Goal: Task Accomplishment & Management: Complete application form

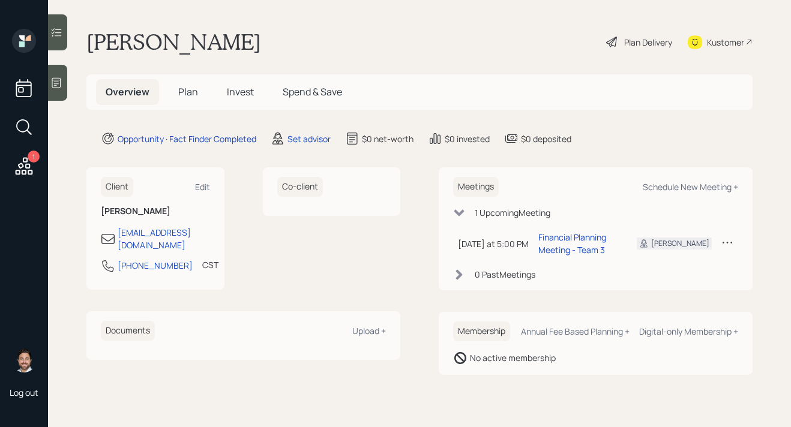
click at [185, 90] on span "Plan" at bounding box center [188, 91] width 20 height 13
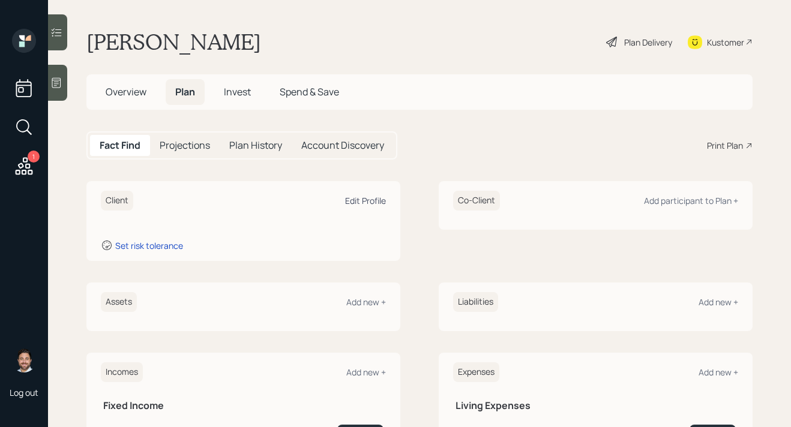
click at [362, 203] on div "Edit Profile" at bounding box center [365, 200] width 41 height 11
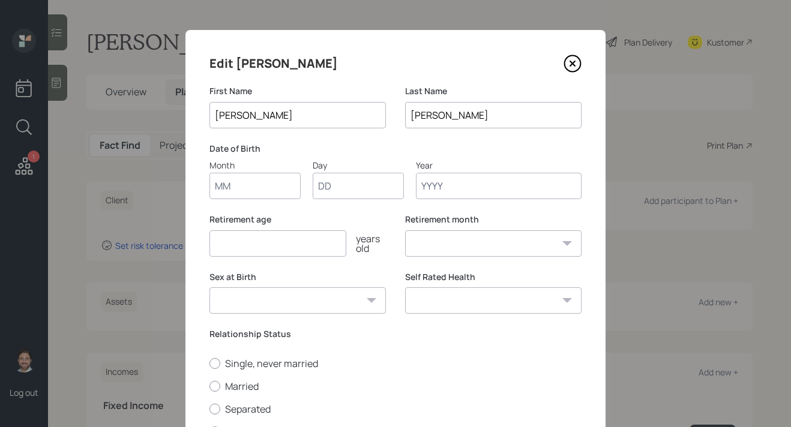
click at [235, 188] on input "Month" at bounding box center [254, 186] width 91 height 26
type input "12"
type input "01"
type input "1955"
select select "12"
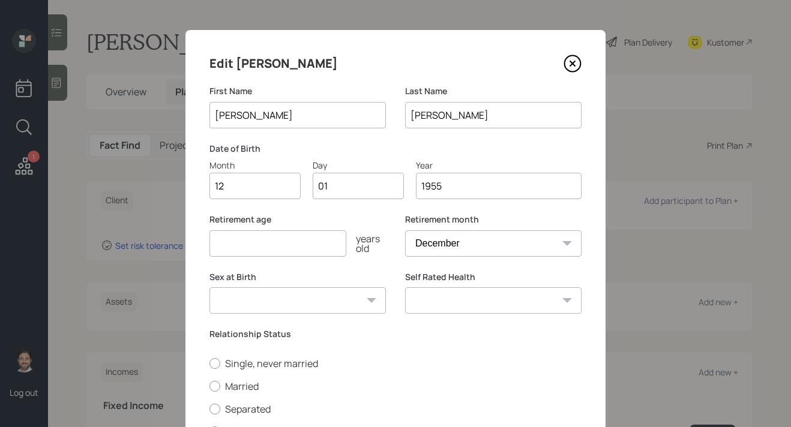
type input "1955"
click at [260, 248] on input "number" at bounding box center [277, 243] width 137 height 26
type input "75"
click at [275, 294] on select "[DEMOGRAPHIC_DATA] [DEMOGRAPHIC_DATA] Other / Prefer not to say" at bounding box center [297, 300] width 176 height 26
select select "[DEMOGRAPHIC_DATA]"
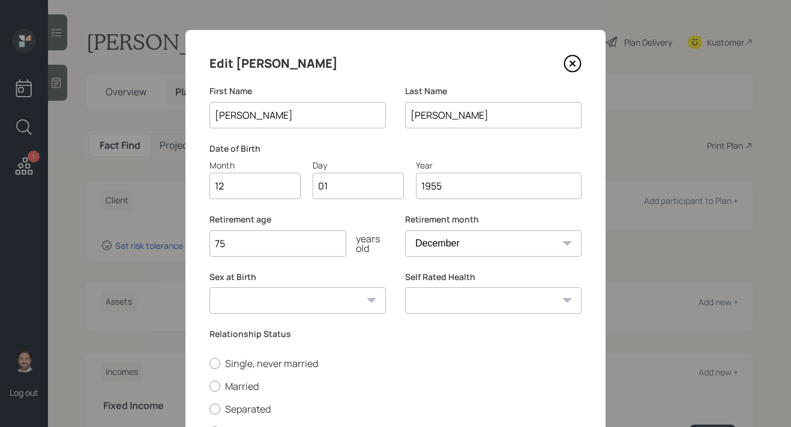
click at [209, 287] on select "[DEMOGRAPHIC_DATA] [DEMOGRAPHIC_DATA] Other / Prefer not to say" at bounding box center [297, 300] width 176 height 26
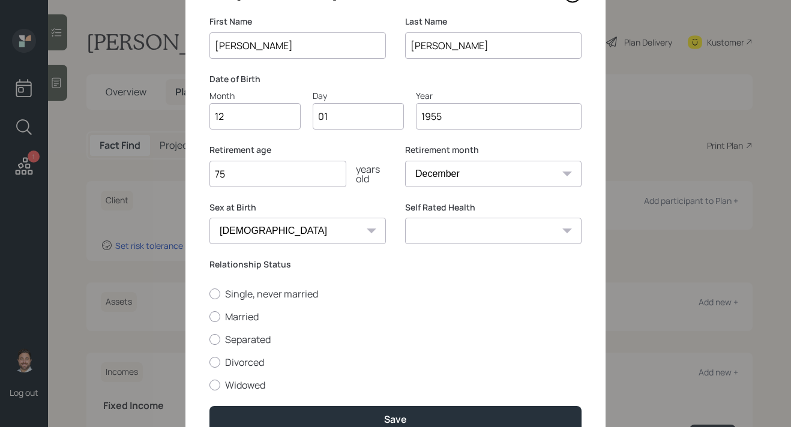
scroll to position [129, 0]
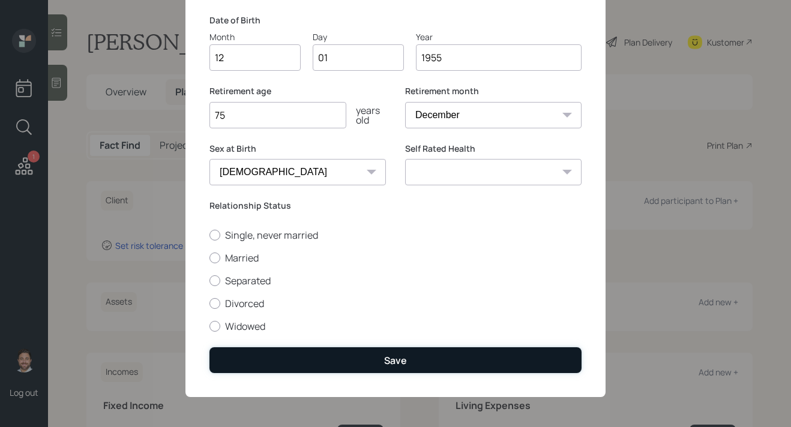
click at [308, 364] on button "Save" at bounding box center [395, 360] width 372 height 26
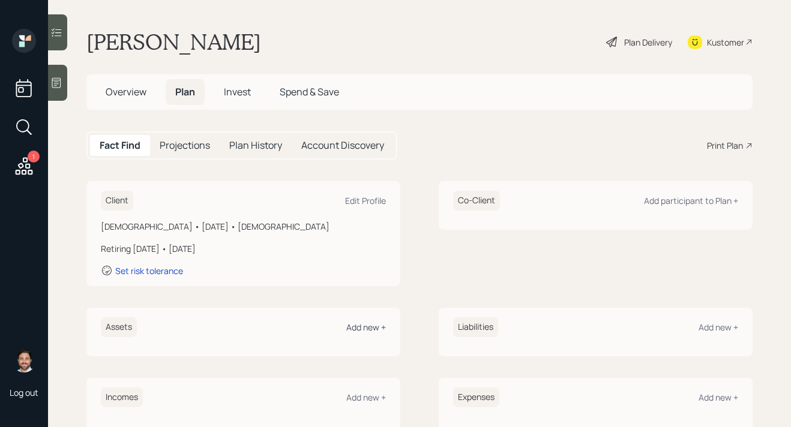
click at [370, 328] on div "Add new +" at bounding box center [366, 327] width 40 height 11
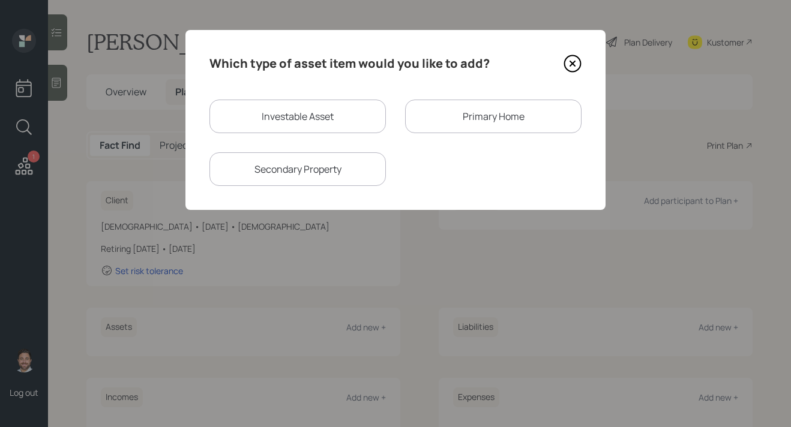
click at [302, 114] on div "Investable Asset" at bounding box center [297, 117] width 176 height 34
select select "taxable"
select select "balanced"
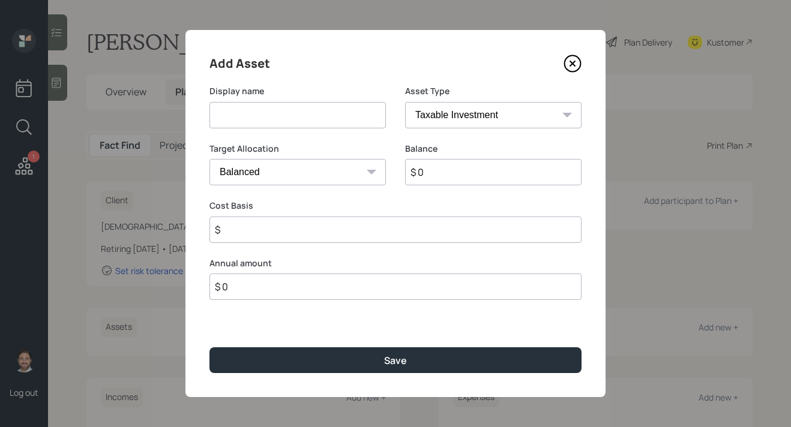
click at [299, 125] on input at bounding box center [297, 115] width 176 height 26
drag, startPoint x: 322, startPoint y: 116, endPoint x: 208, endPoint y: 114, distance: 113.4
click at [208, 114] on div "Add Asset Display name [PERSON_NAME] [PERSON_NAME] Account Asset Type SEP [PERS…" at bounding box center [395, 213] width 420 height 367
type input "[PERSON_NAME]"
click at [442, 113] on select "SEP [PERSON_NAME] IRA 401(k) [PERSON_NAME] 401(k) 403(b) [PERSON_NAME] 403(b) 4…" at bounding box center [493, 115] width 176 height 26
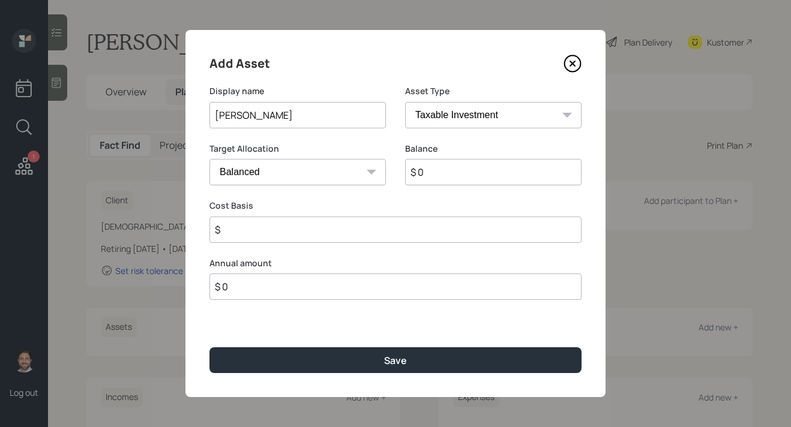
select select "roth_ira"
click at [405, 102] on select "SEP [PERSON_NAME] IRA 401(k) [PERSON_NAME] 401(k) 403(b) [PERSON_NAME] 403(b) 4…" at bounding box center [493, 115] width 176 height 26
type input "$"
click at [439, 171] on input "$ 0" at bounding box center [493, 172] width 176 height 26
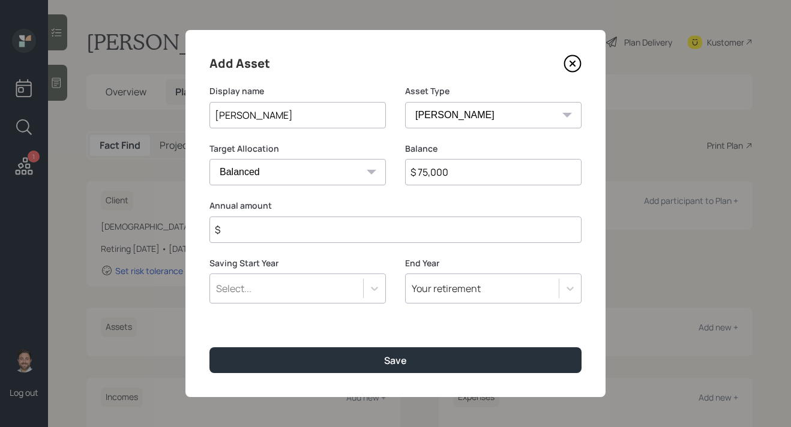
type input "$ 75,000"
click at [425, 226] on input "$" at bounding box center [395, 230] width 372 height 26
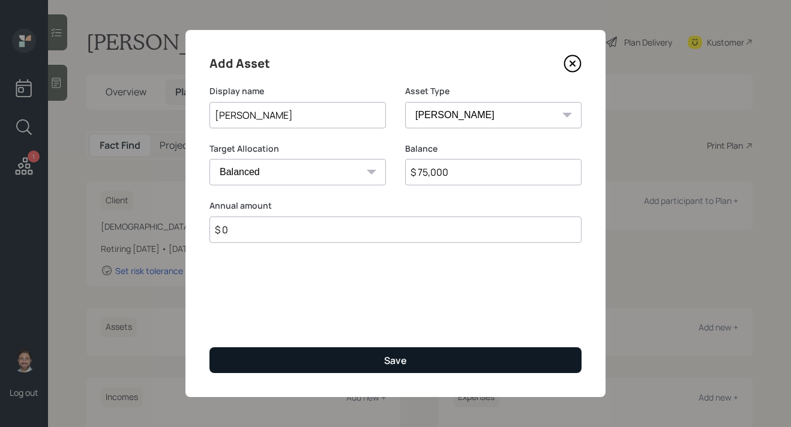
type input "$ 0"
click at [401, 355] on div "Save" at bounding box center [395, 360] width 23 height 13
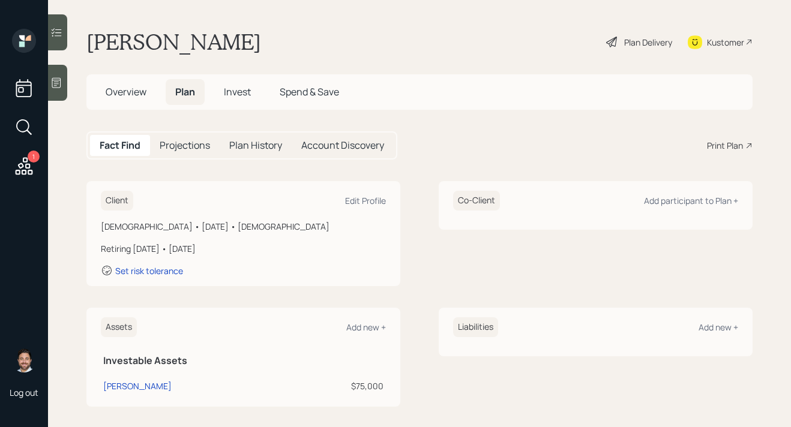
click at [368, 333] on div "Assets Add new +" at bounding box center [243, 327] width 285 height 20
click at [369, 324] on div "Add new +" at bounding box center [366, 327] width 40 height 11
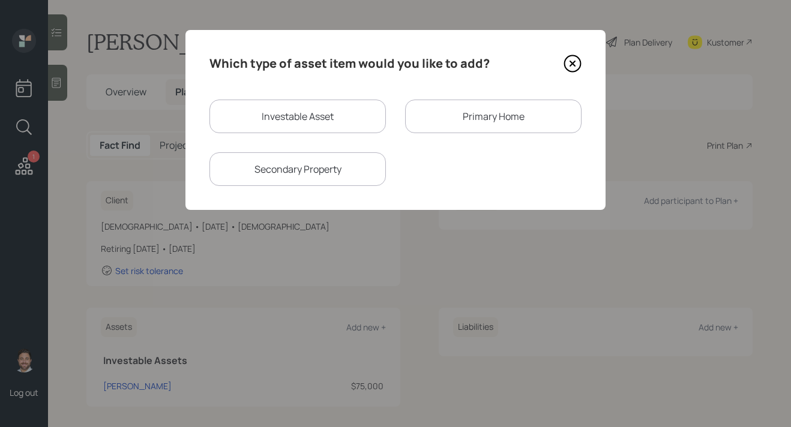
click at [299, 113] on div "Investable Asset" at bounding box center [297, 117] width 176 height 34
select select "taxable"
select select "balanced"
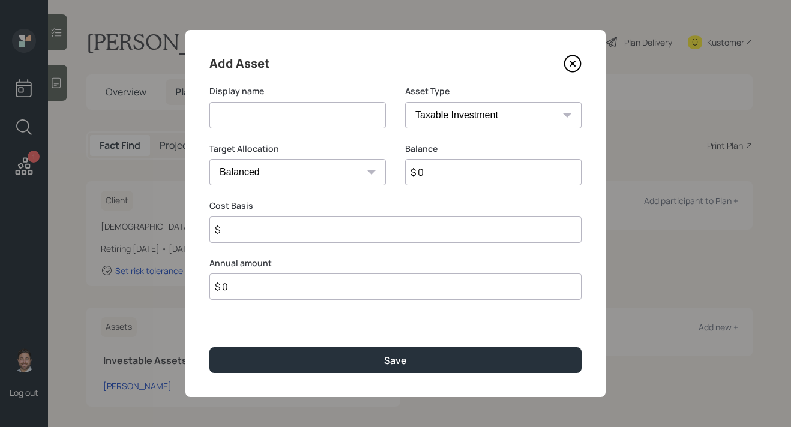
click at [299, 113] on input at bounding box center [297, 115] width 176 height 26
type input "IRA"
click at [490, 112] on select "SEP [PERSON_NAME] IRA 401(k) [PERSON_NAME] 401(k) 403(b) [PERSON_NAME] 403(b) 4…" at bounding box center [493, 115] width 176 height 26
select select "ira"
click at [405, 102] on select "SEP [PERSON_NAME] IRA 401(k) [PERSON_NAME] 401(k) 403(b) [PERSON_NAME] 403(b) 4…" at bounding box center [493, 115] width 176 height 26
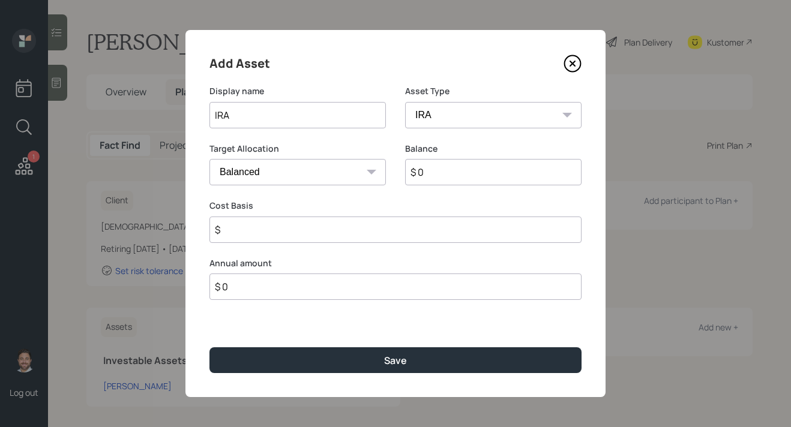
type input "$"
click at [440, 178] on input "$ 0" at bounding box center [493, 172] width 176 height 26
type input "$ 25,000"
click at [437, 241] on input "$" at bounding box center [395, 230] width 372 height 26
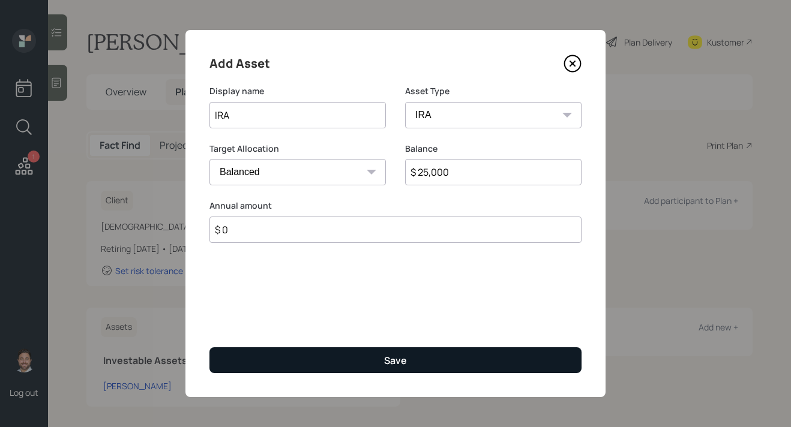
type input "$ 0"
click at [404, 355] on div "Save" at bounding box center [395, 360] width 23 height 13
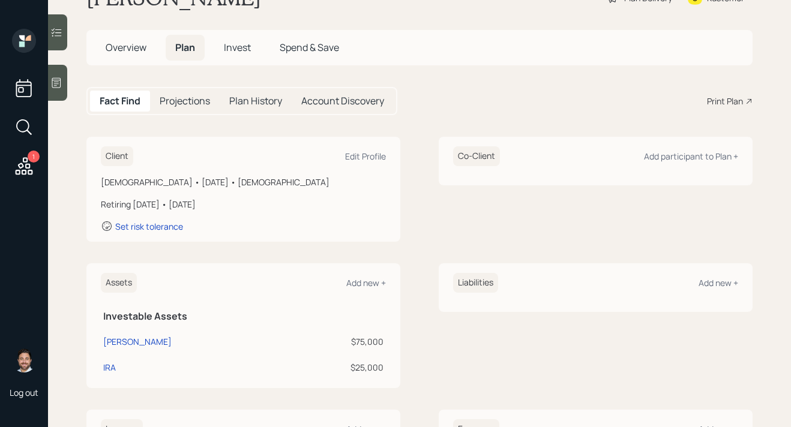
scroll to position [67, 0]
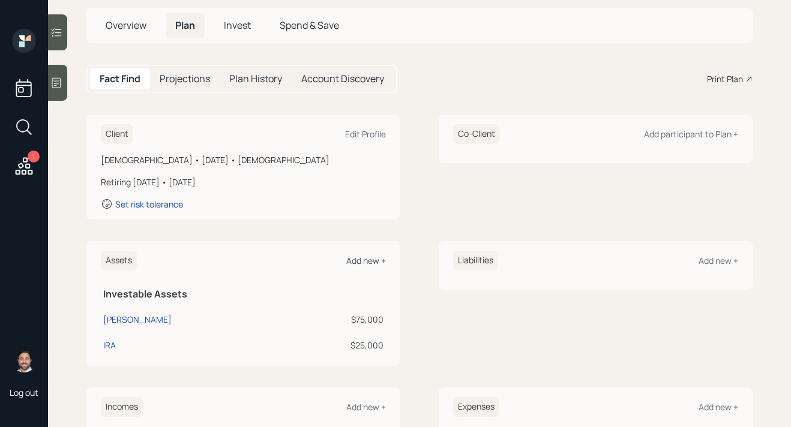
click at [373, 258] on div "Add new +" at bounding box center [366, 260] width 40 height 11
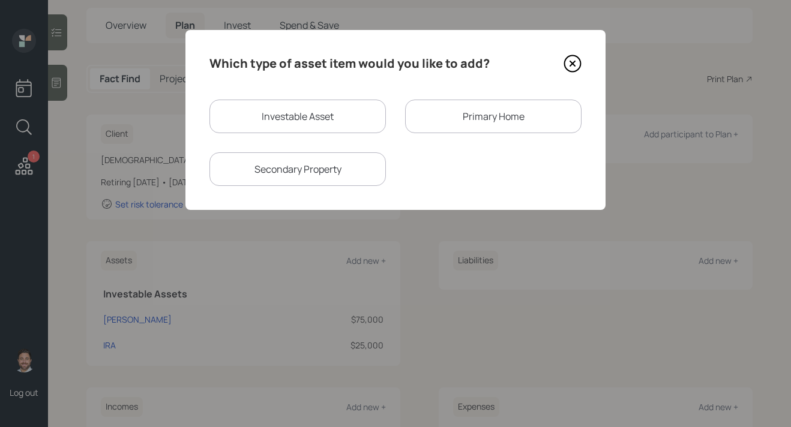
click at [332, 119] on div "Investable Asset" at bounding box center [297, 117] width 176 height 34
select select "taxable"
select select "balanced"
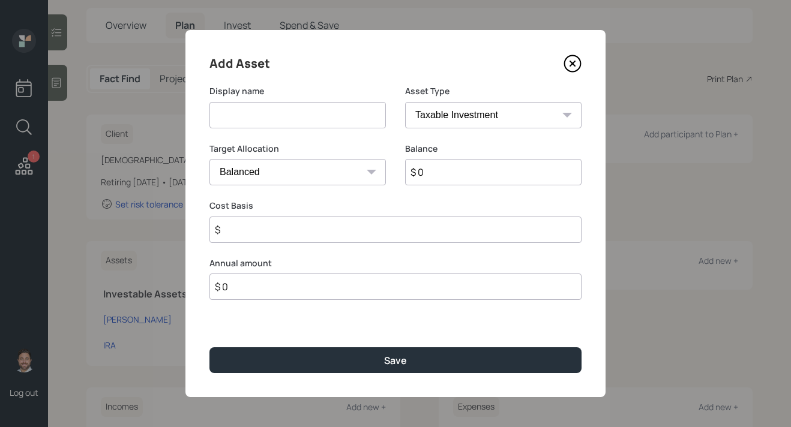
click at [332, 119] on input at bounding box center [297, 115] width 176 height 26
type input "Savings"
click at [508, 109] on select "SEP [PERSON_NAME] IRA 401(k) [PERSON_NAME] 401(k) 403(b) [PERSON_NAME] 403(b) 4…" at bounding box center [493, 115] width 176 height 26
select select "cash"
click at [405, 102] on select "SEP [PERSON_NAME] IRA 401(k) [PERSON_NAME] 401(k) 403(b) [PERSON_NAME] 403(b) 4…" at bounding box center [493, 115] width 176 height 26
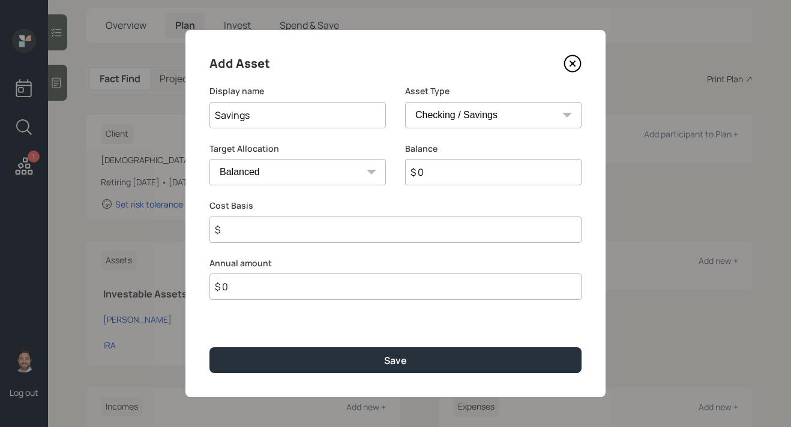
type input "$"
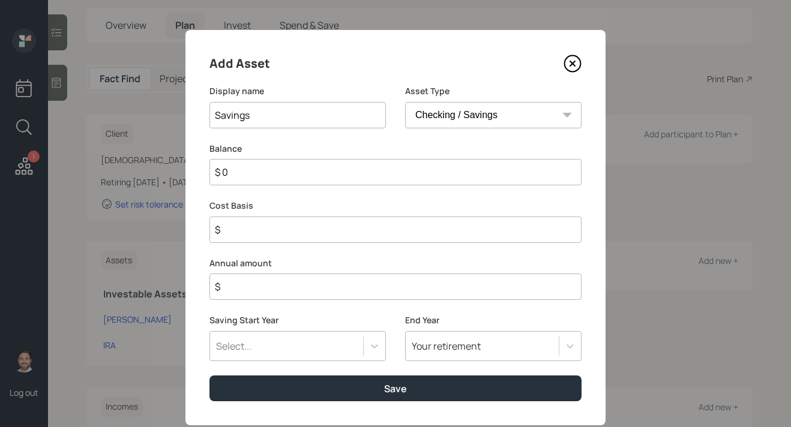
click at [419, 174] on input "$ 0" at bounding box center [395, 172] width 372 height 26
type input "$ 2"
type input "$ 20"
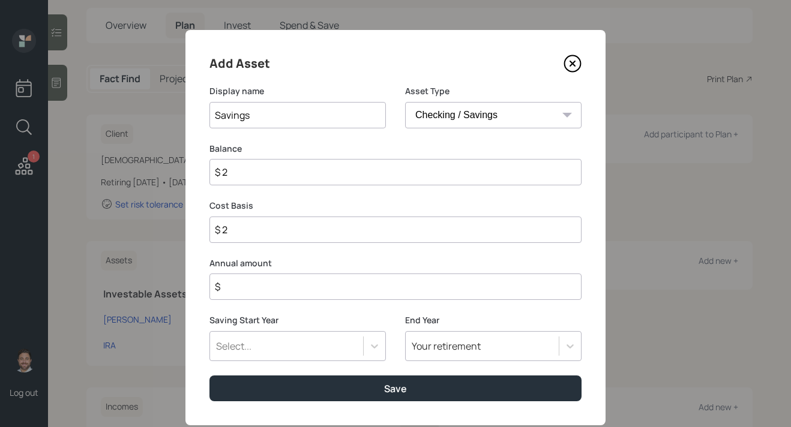
type input "$ 20"
type input "$ 200"
type input "$ 2,000"
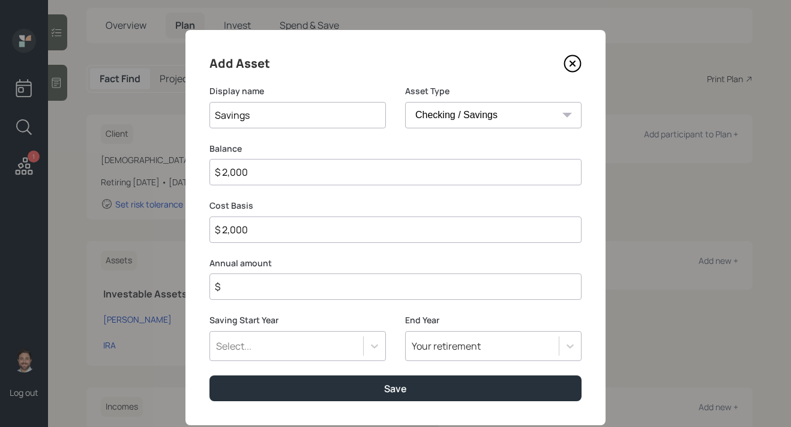
type input "$ 20,000"
type input "$ 200,000"
type input "$ 20,000"
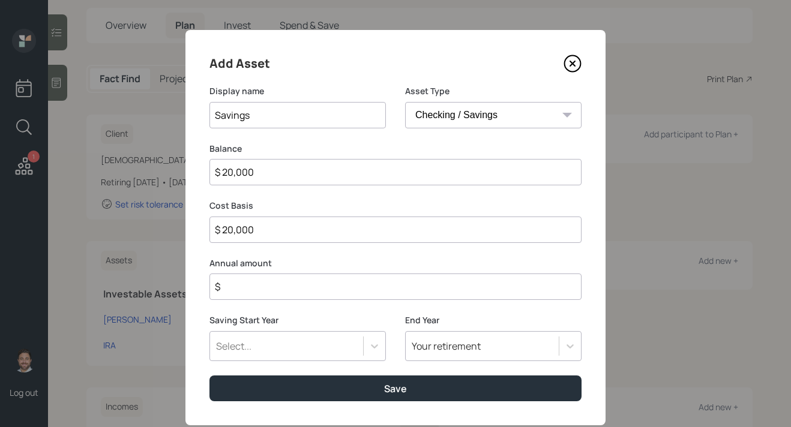
type input "$ 20,000"
click at [422, 286] on input "$" at bounding box center [395, 287] width 372 height 26
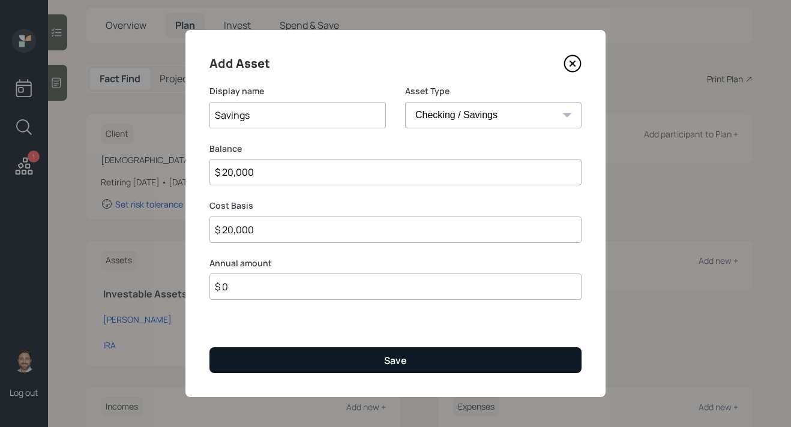
type input "$ 0"
click at [413, 370] on button "Save" at bounding box center [395, 360] width 372 height 26
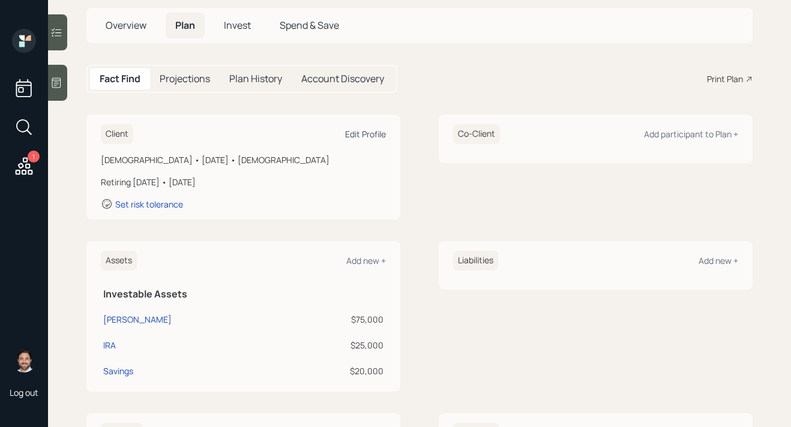
click at [355, 133] on div "Edit Profile" at bounding box center [365, 133] width 41 height 11
select select "12"
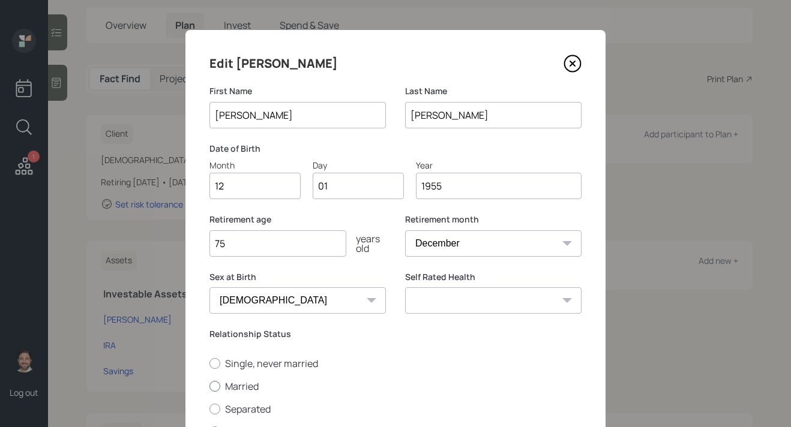
click at [250, 387] on label "Married" at bounding box center [395, 386] width 372 height 13
click at [209, 386] on input "Married" at bounding box center [209, 386] width 1 height 1
radio input "true"
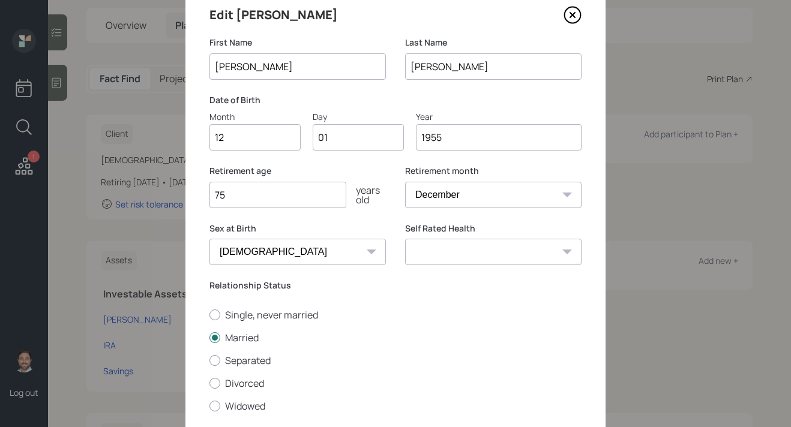
scroll to position [129, 0]
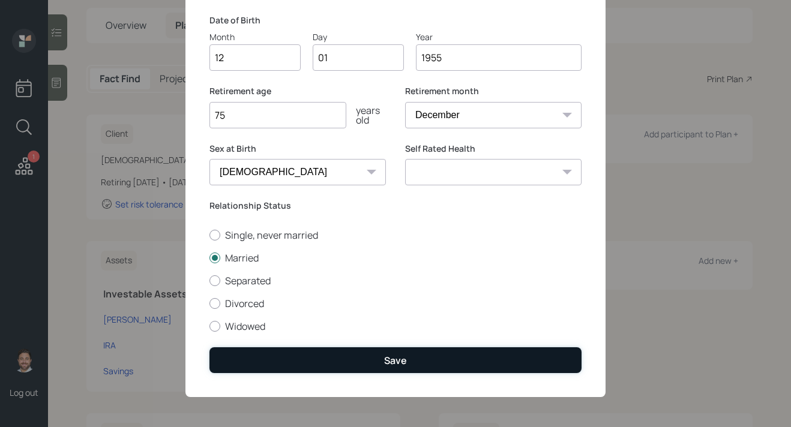
click at [379, 355] on button "Save" at bounding box center [395, 360] width 372 height 26
